Goal: Task Accomplishment & Management: Use online tool/utility

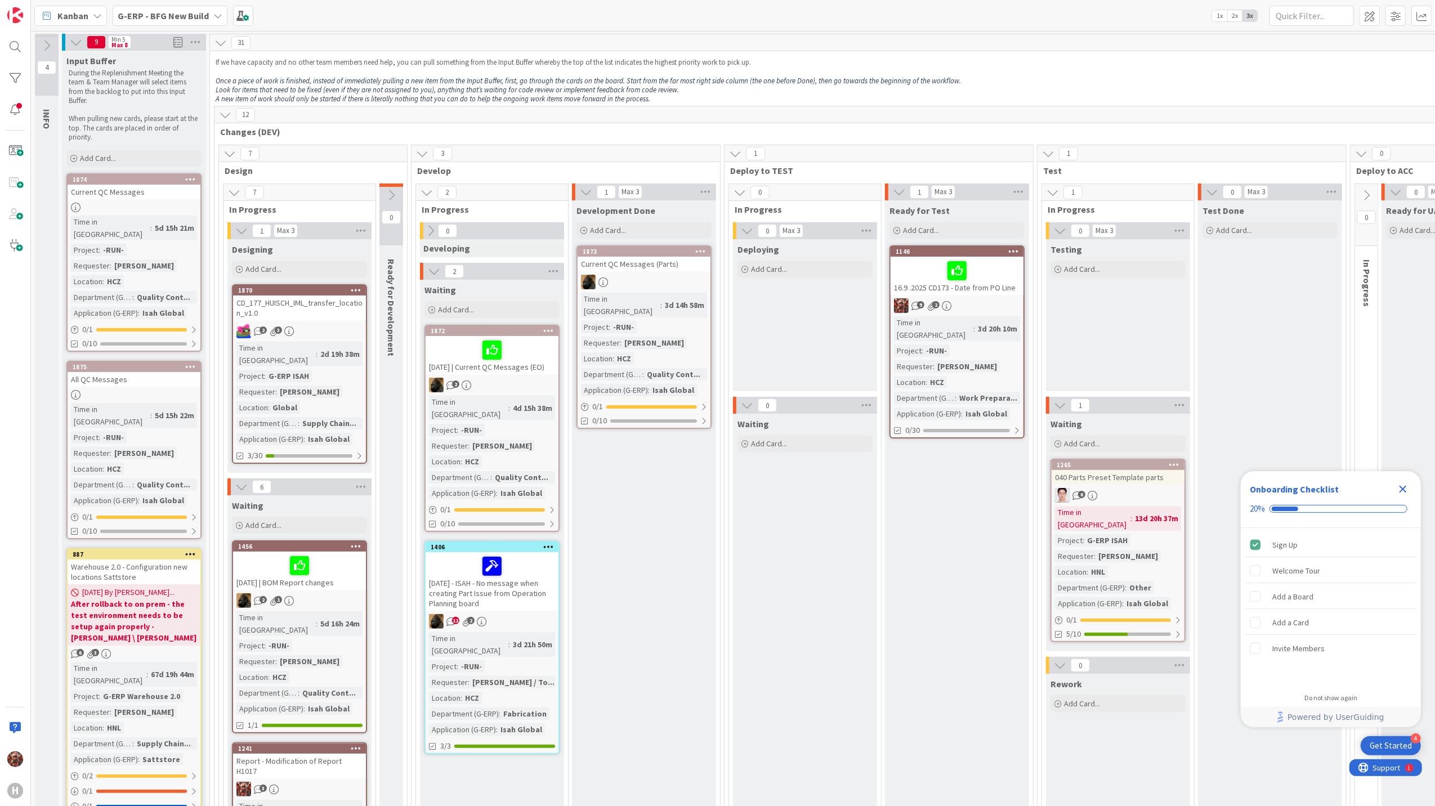
click at [931, 286] on div "16.9 .2025 CD173 - Date from PO Line" at bounding box center [957, 276] width 133 height 38
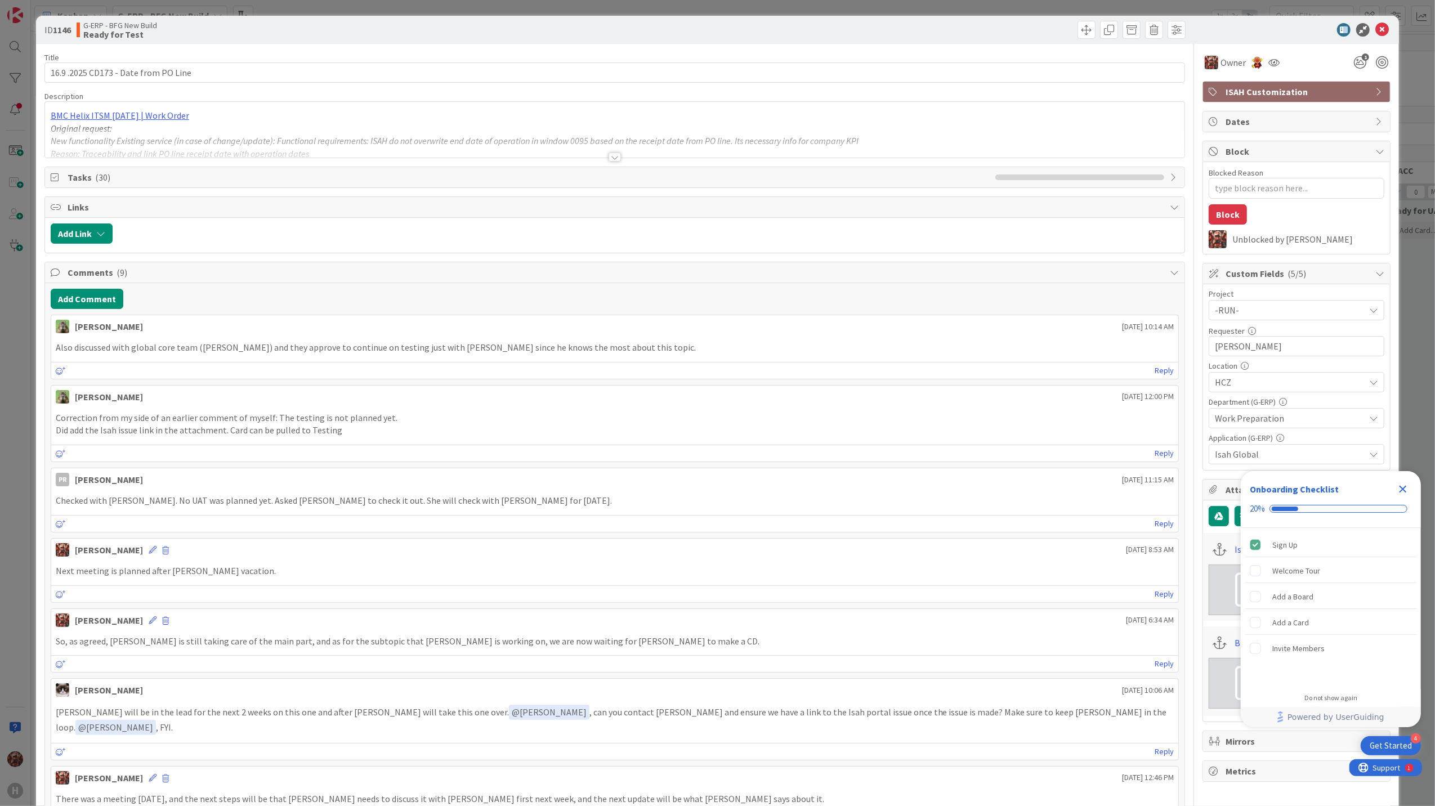
type textarea "x"
drag, startPoint x: 205, startPoint y: 64, endPoint x: 93, endPoint y: 78, distance: 112.9
click at [93, 78] on input "16.9 .2025 CD173 - Date from PO Line" at bounding box center [614, 73] width 1141 height 20
click at [206, 61] on div "Title 36 / 128" at bounding box center [614, 57] width 1141 height 10
drag, startPoint x: 97, startPoint y: 68, endPoint x: 193, endPoint y: 66, distance: 95.8
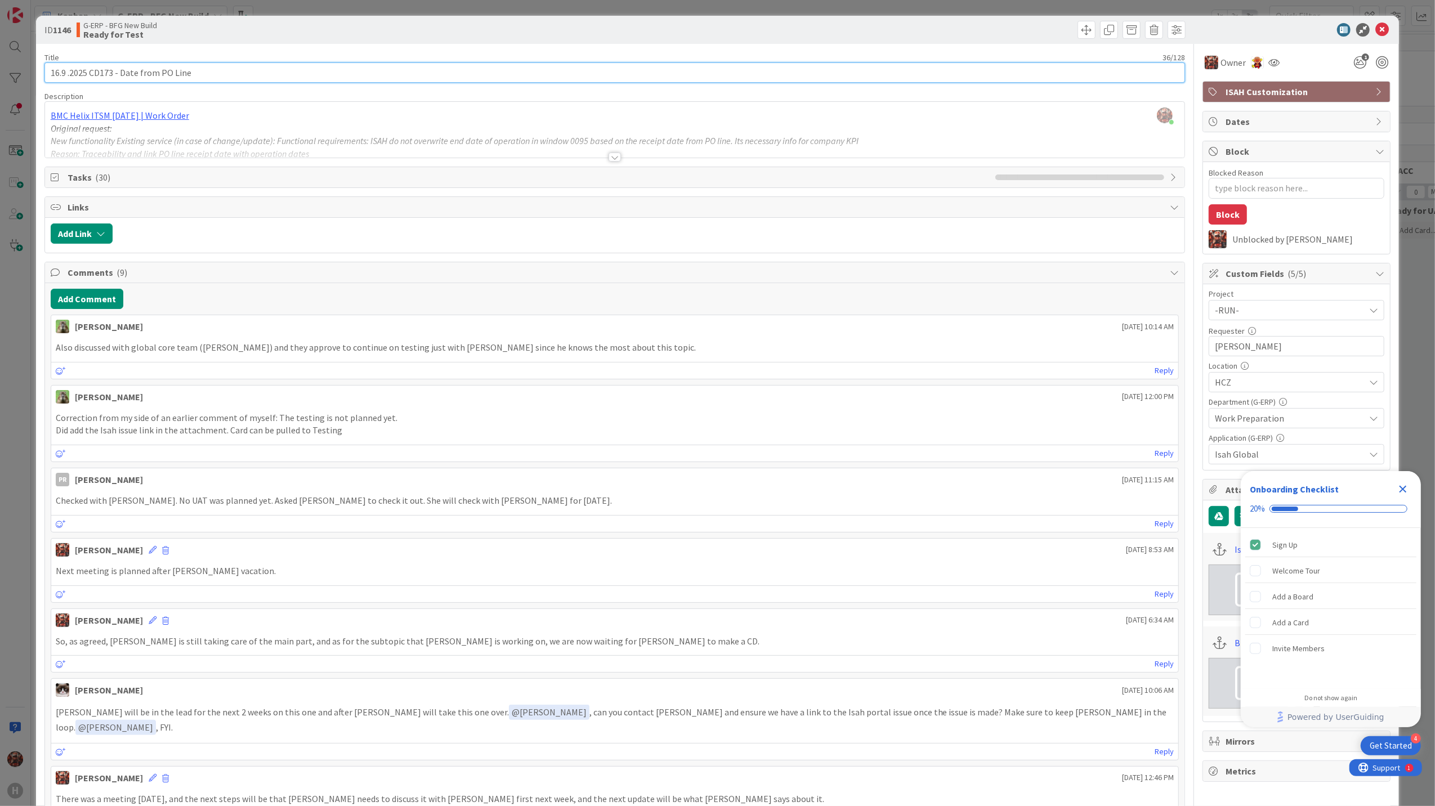
click at [193, 66] on input "16.9 .2025 CD173 - Date from PO Line" at bounding box center [614, 73] width 1141 height 20
click at [1376, 32] on icon at bounding box center [1383, 30] width 14 height 14
